Goal: Transaction & Acquisition: Download file/media

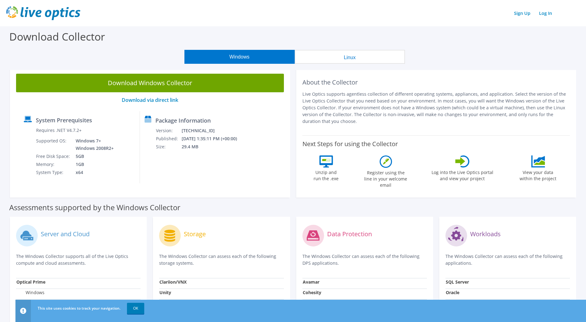
click at [344, 60] on button "Linux" at bounding box center [350, 57] width 110 height 14
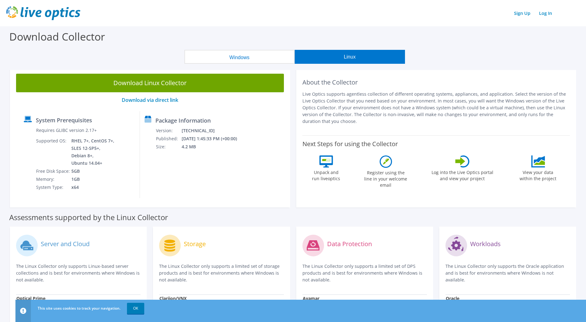
click at [268, 56] on button "Windows" at bounding box center [240, 57] width 110 height 14
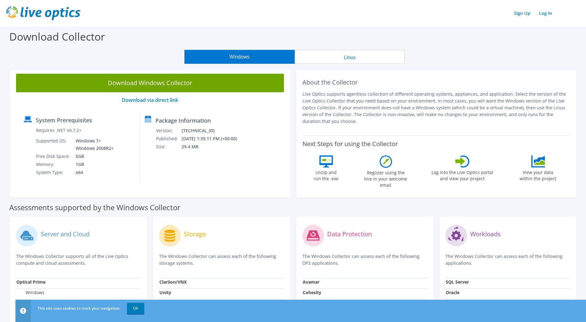
click at [322, 54] on button "Linux" at bounding box center [350, 57] width 110 height 14
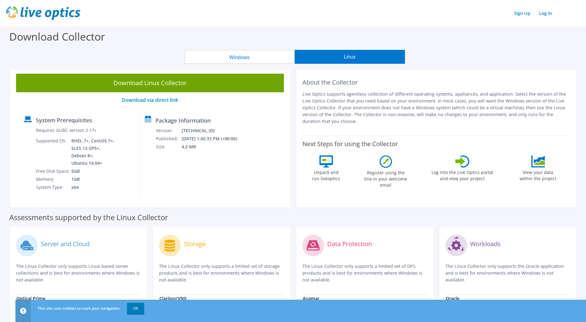
click at [274, 53] on button "Windows" at bounding box center [240, 57] width 110 height 14
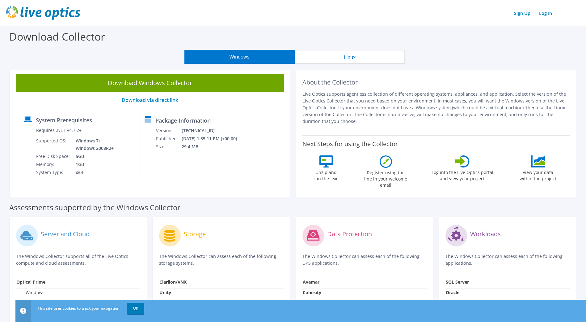
click at [334, 60] on button "Linux" at bounding box center [350, 57] width 110 height 14
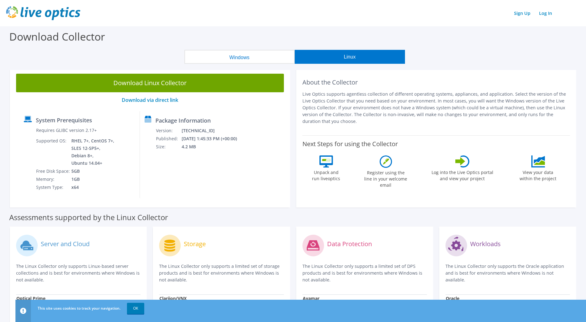
click at [236, 56] on button "Windows" at bounding box center [240, 57] width 110 height 14
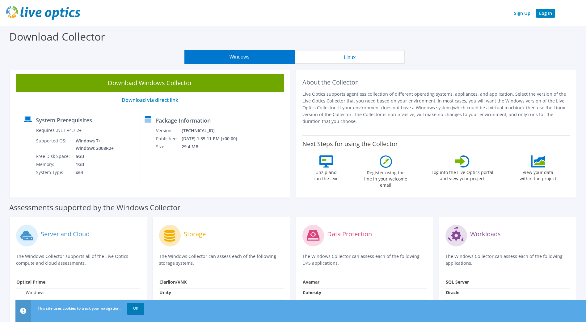
click at [539, 13] on link "Log In" at bounding box center [545, 13] width 19 height 9
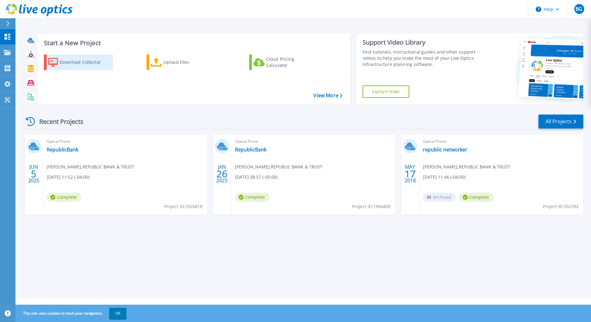
click at [85, 58] on div "Download Collector" at bounding box center [84, 62] width 49 height 12
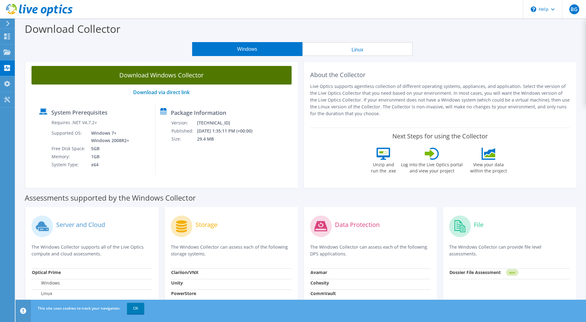
click at [181, 71] on link "Download Windows Collector" at bounding box center [162, 75] width 260 height 19
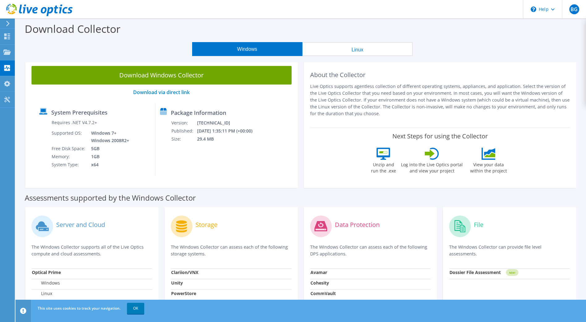
click at [435, 60] on section "Download Collector Windows Linux Download Windows Collector Download via direct…" at bounding box center [300, 250] width 571 height 462
click at [385, 50] on button "Linux" at bounding box center [358, 49] width 110 height 14
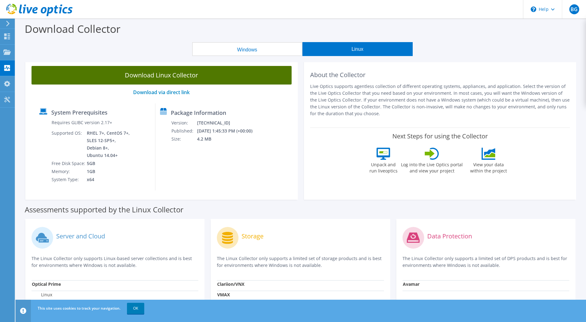
click at [181, 77] on link "Download Linux Collector" at bounding box center [162, 75] width 260 height 19
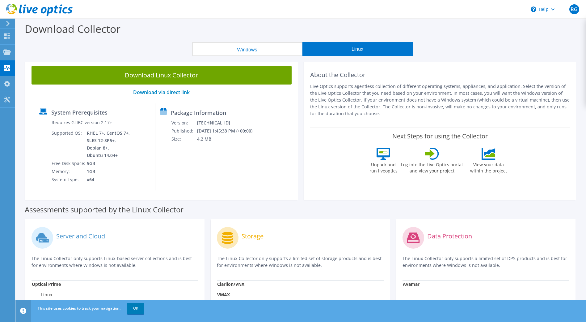
click at [260, 51] on button "Windows" at bounding box center [247, 49] width 110 height 14
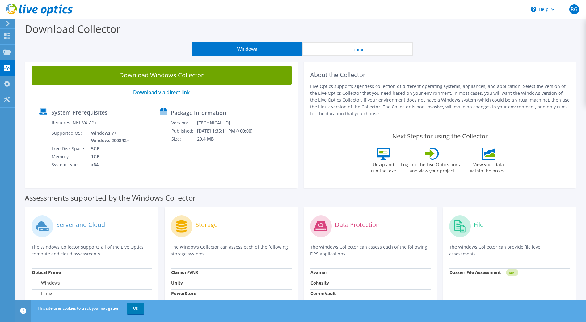
click at [467, 38] on div "Download Collector" at bounding box center [301, 30] width 565 height 23
click at [458, 53] on div "Windows Linux" at bounding box center [303, 49] width 562 height 14
click at [117, 39] on div "Download Collector" at bounding box center [301, 30] width 565 height 23
